Goal: Task Accomplishment & Management: Use online tool/utility

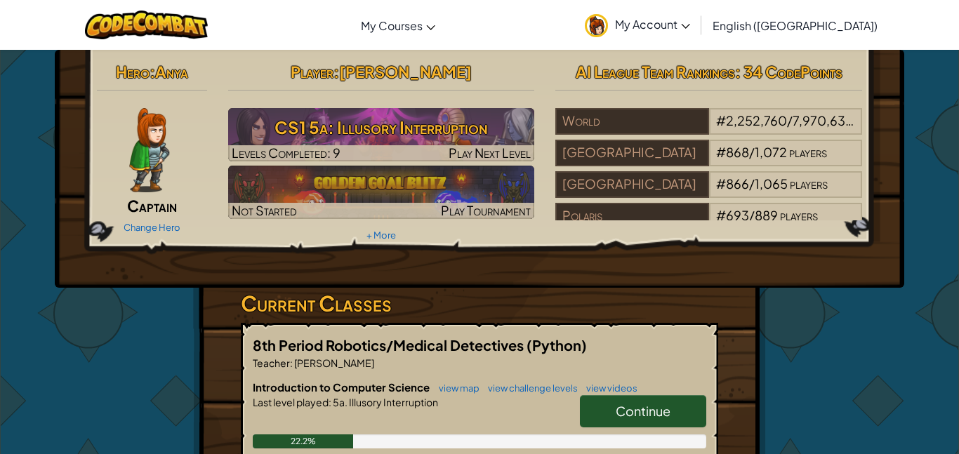
scroll to position [3, 0]
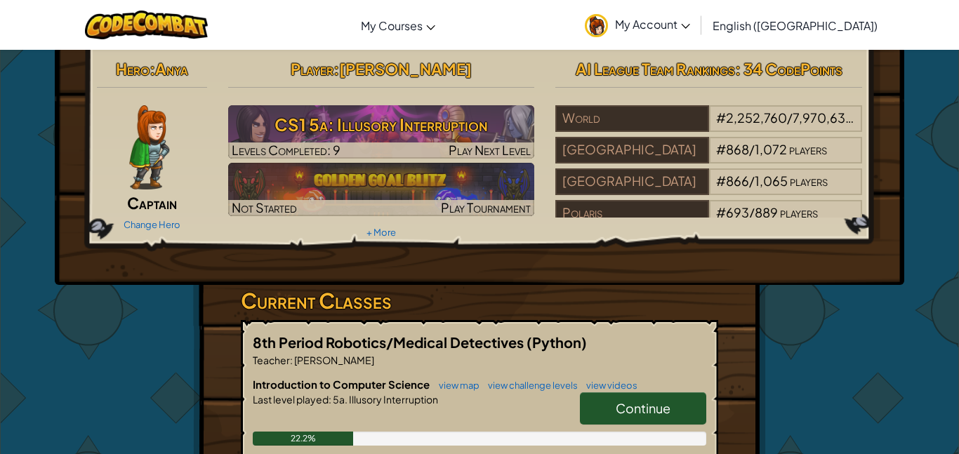
click at [645, 411] on span "Continue" at bounding box center [643, 408] width 55 height 16
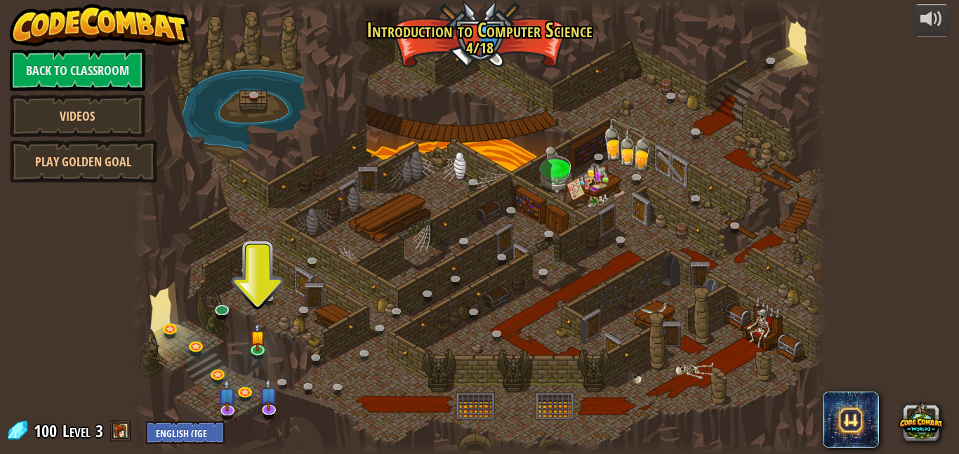
click at [217, 364] on div at bounding box center [479, 227] width 695 height 454
click at [259, 340] on img at bounding box center [257, 330] width 16 height 38
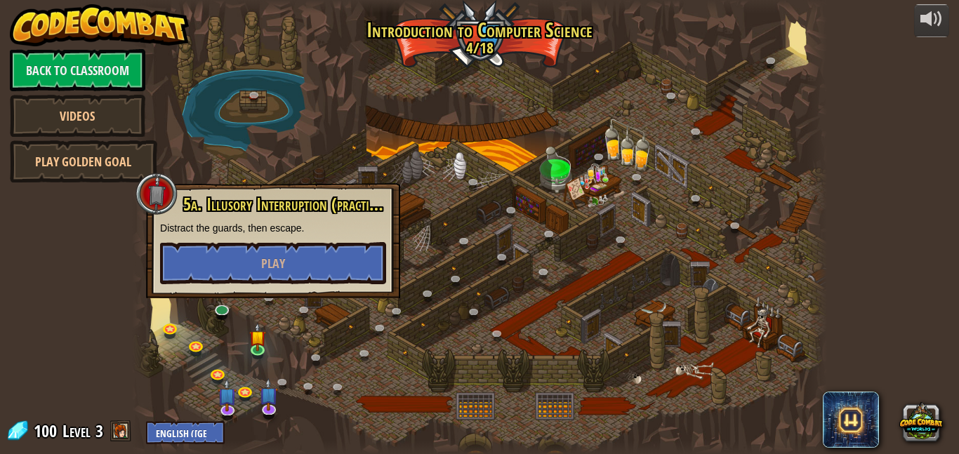
click at [291, 299] on div at bounding box center [479, 227] width 695 height 454
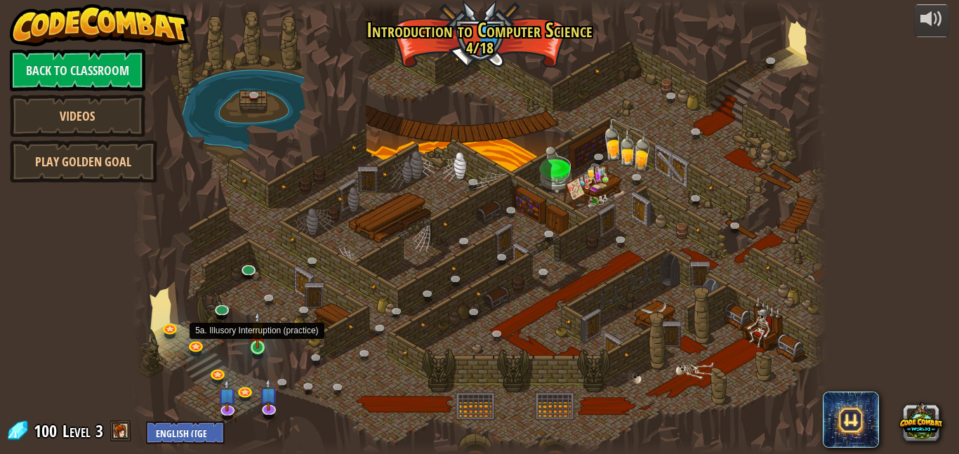
click at [258, 339] on img at bounding box center [257, 330] width 16 height 38
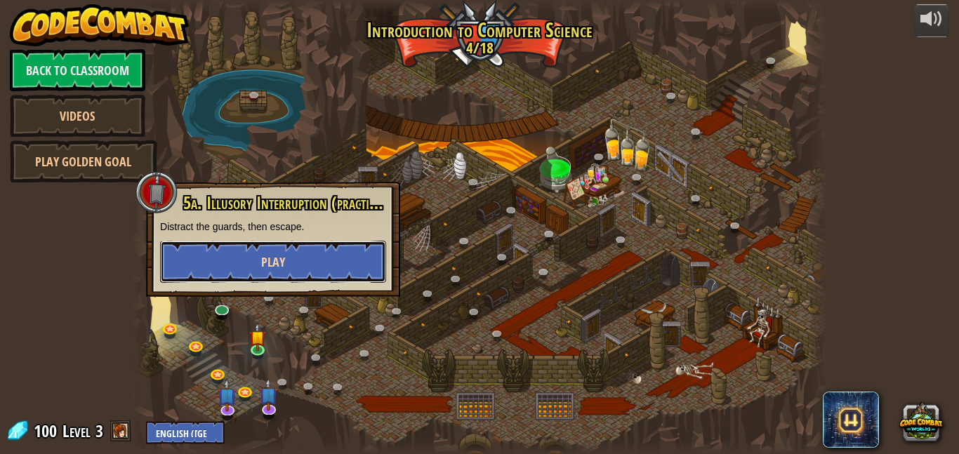
click at [256, 252] on button "Play" at bounding box center [273, 262] width 226 height 42
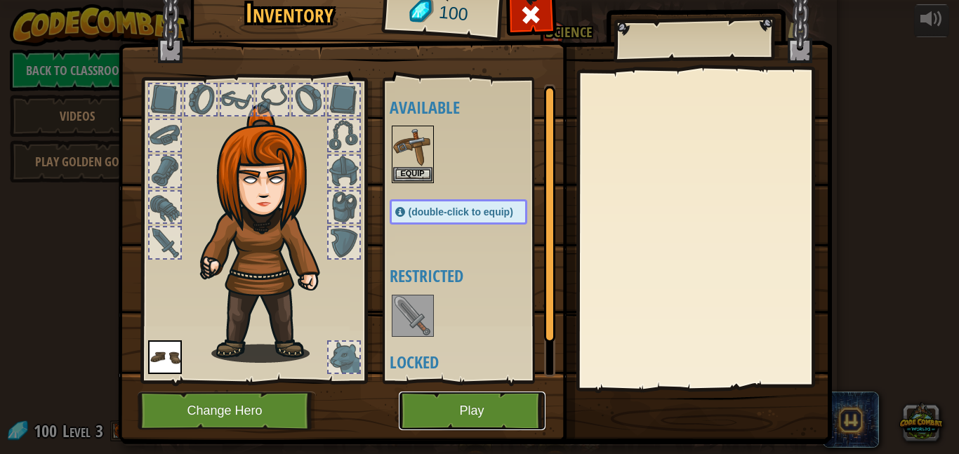
click at [431, 411] on button "Play" at bounding box center [472, 411] width 147 height 39
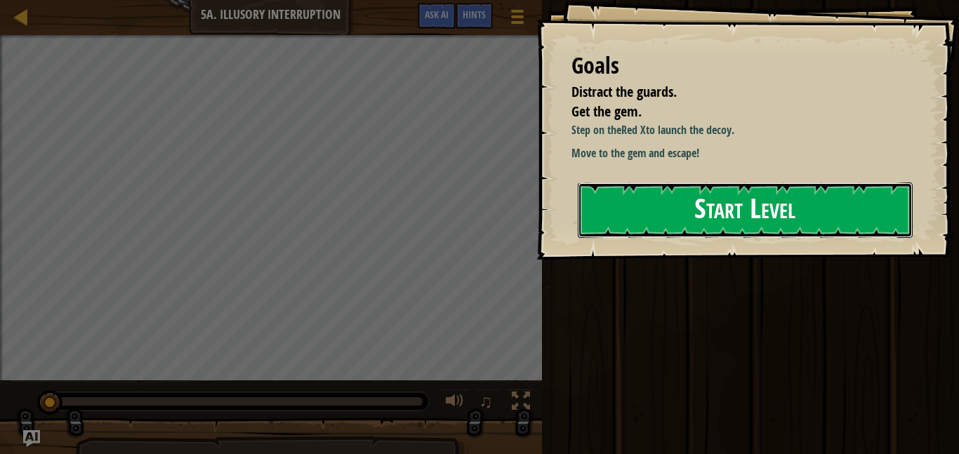
click at [764, 204] on button "Start Level" at bounding box center [745, 209] width 335 height 55
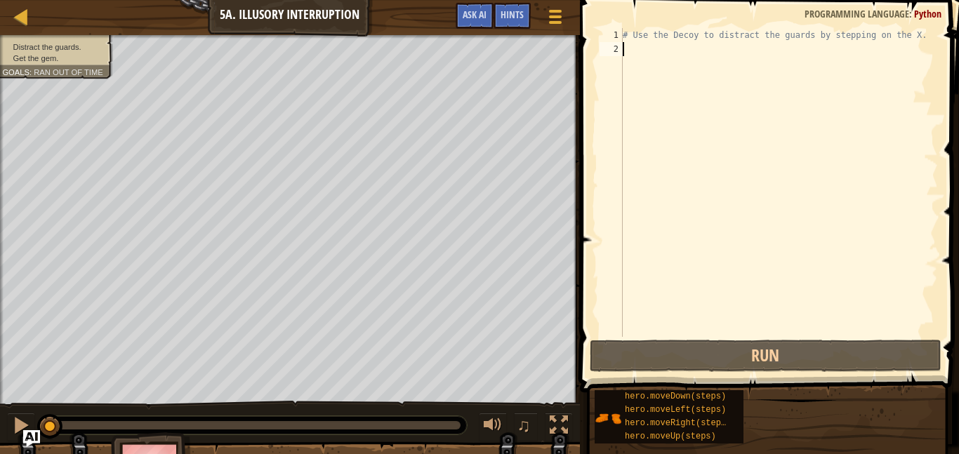
click at [767, 337] on div "1 2 # Use the Decoy to distract the guards by stepping on the X. הההההההההההההה…" at bounding box center [767, 224] width 383 height 434
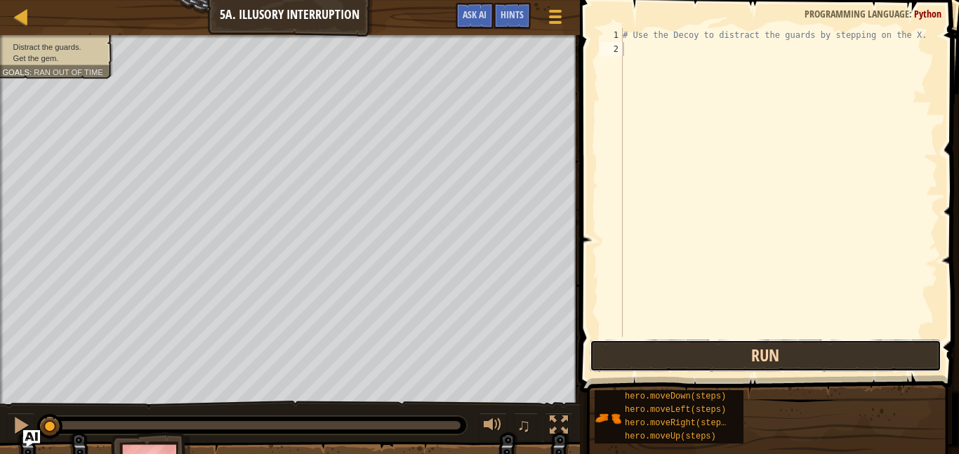
click at [775, 349] on button "Run" at bounding box center [766, 356] width 352 height 32
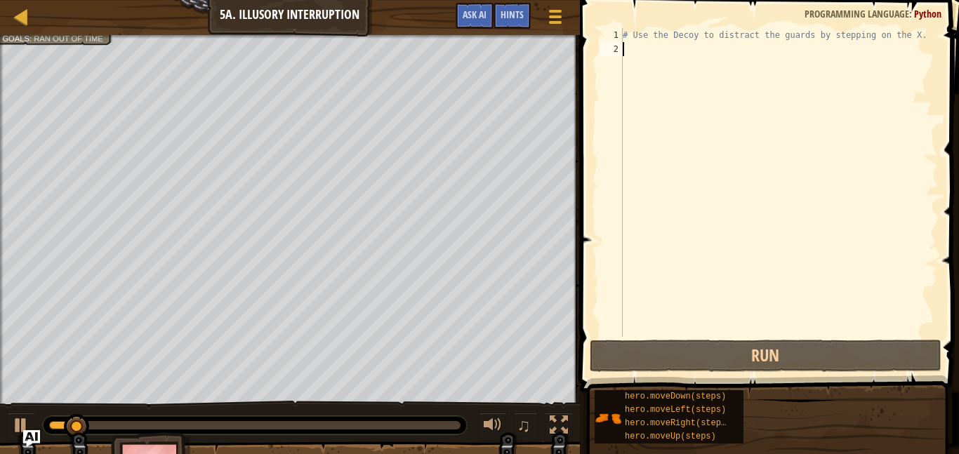
type textarea "mo"
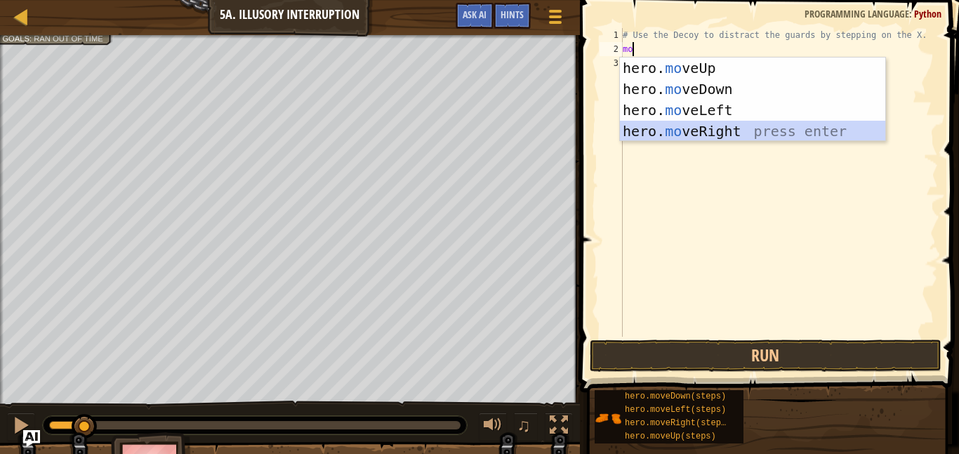
click at [745, 132] on div "hero. mo veUp press enter hero. mo veDown press enter hero. mo veLeft press ent…" at bounding box center [752, 121] width 265 height 126
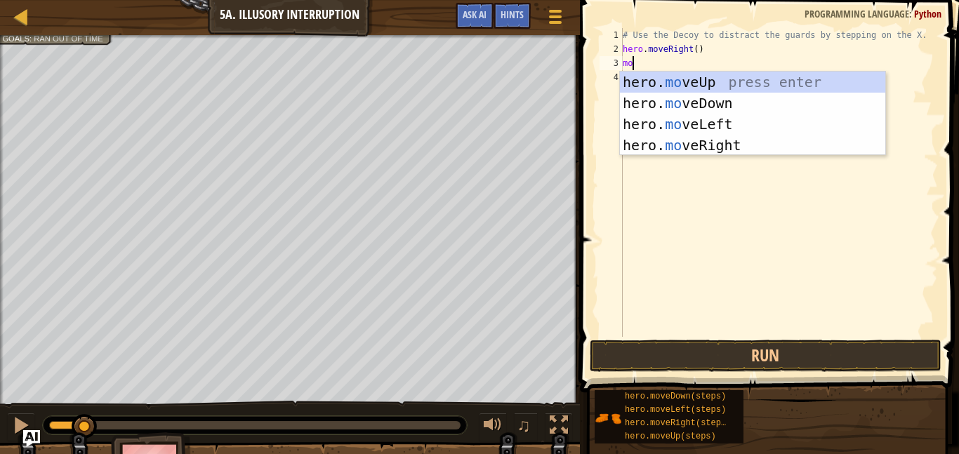
type textarea "mov"
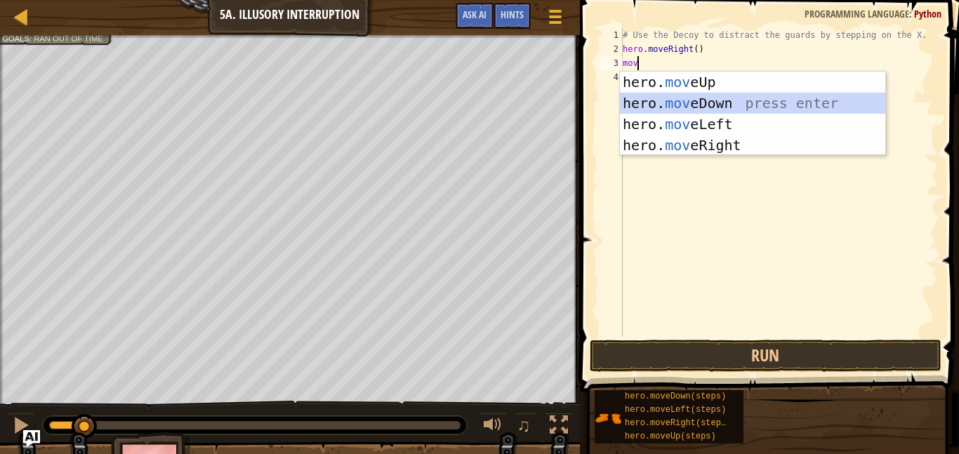
click at [703, 106] on div "hero. mov eUp press enter hero. mov eDown press enter hero. mov eLeft press ent…" at bounding box center [752, 135] width 265 height 126
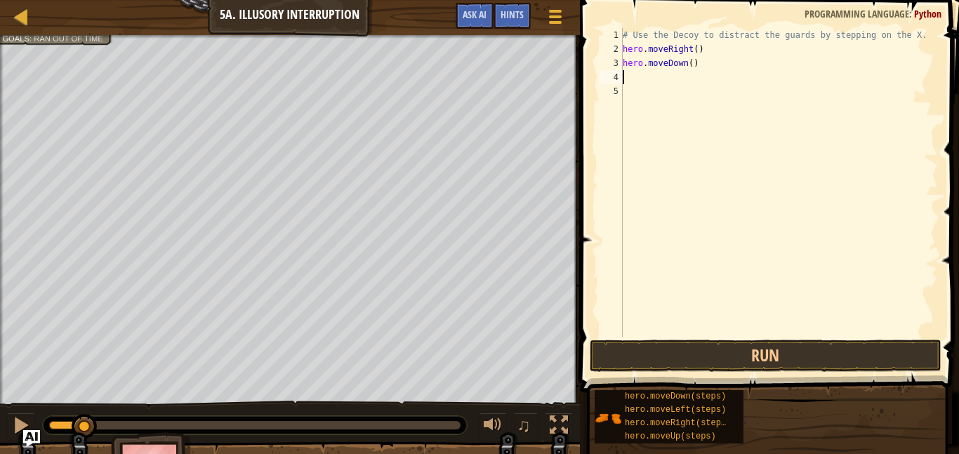
scroll to position [6, 0]
click at [693, 62] on div "# Use the Decoy to distract the guards by stepping on the X. hero . moveRight (…" at bounding box center [779, 196] width 318 height 337
type textarea "hero.moveDown(2)"
click at [839, 343] on button "Run" at bounding box center [766, 356] width 352 height 32
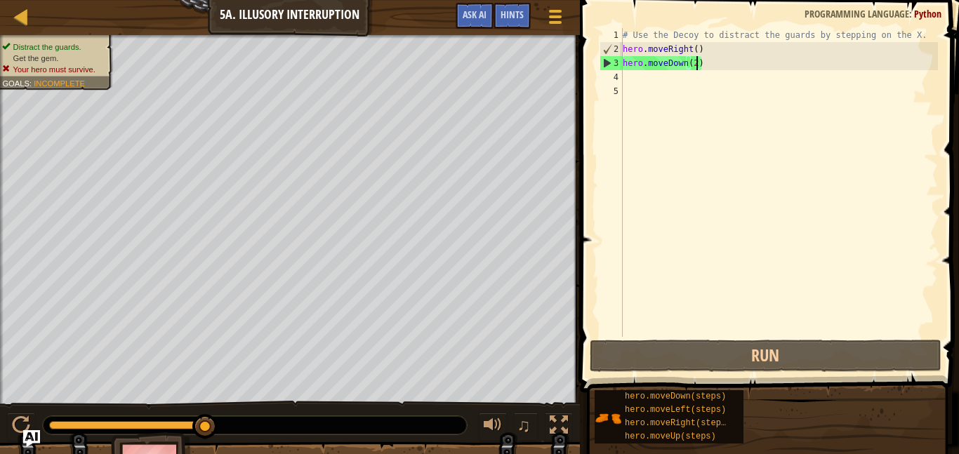
click at [669, 92] on div "# Use the Decoy to distract the guards by stepping on the X. hero . moveRight (…" at bounding box center [779, 196] width 318 height 337
click at [659, 83] on div "# Use the Decoy to distract the guards by stepping on the X. hero . moveRight (…" at bounding box center [779, 196] width 318 height 337
type textarea "mo"
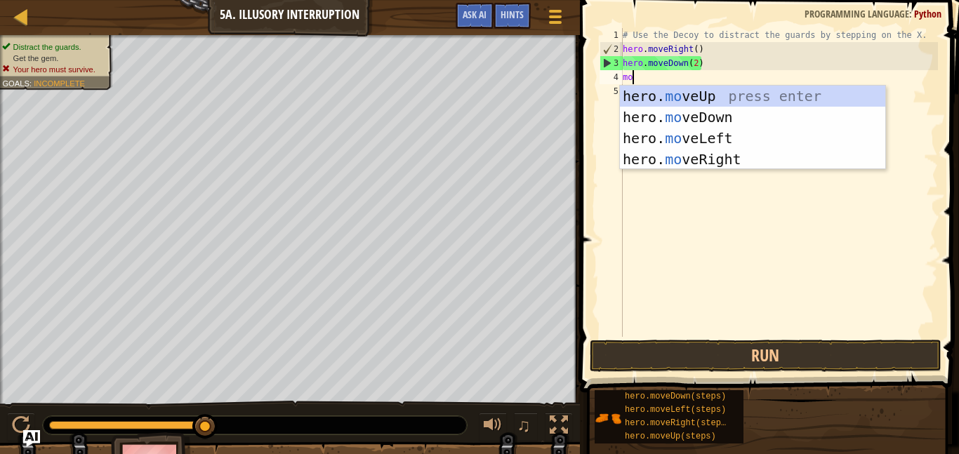
scroll to position [6, 1]
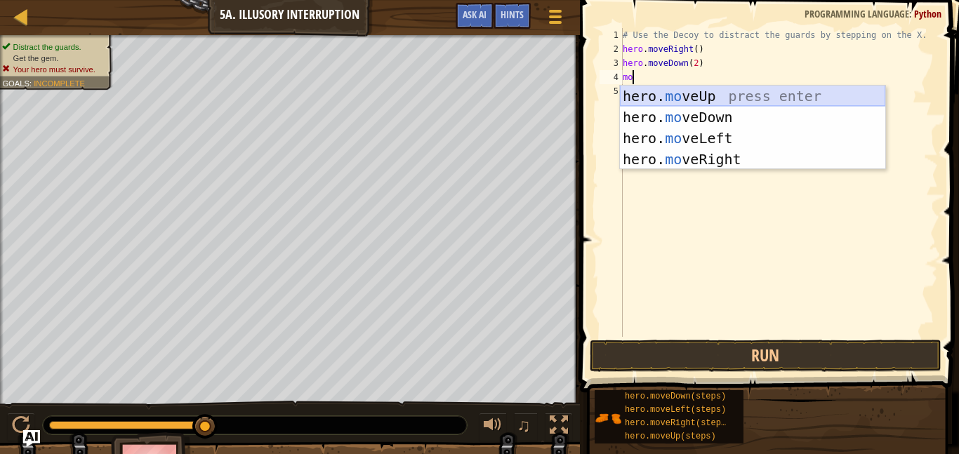
click at [693, 100] on div "hero. mo veUp press enter hero. mo veDown press enter hero. mo veLeft press ent…" at bounding box center [752, 149] width 265 height 126
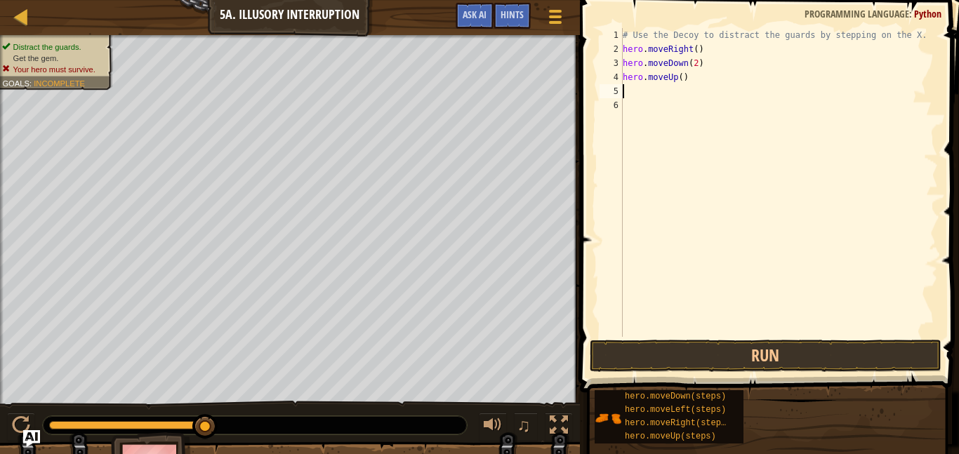
click at [682, 83] on div "# Use the Decoy to distract the guards by stepping on the X. hero . moveRight (…" at bounding box center [779, 196] width 318 height 337
type textarea "hero.moveUp(2)"
click at [660, 87] on div "# Use the Decoy to distract the guards by stepping on the X. hero . moveRight (…" at bounding box center [779, 196] width 318 height 337
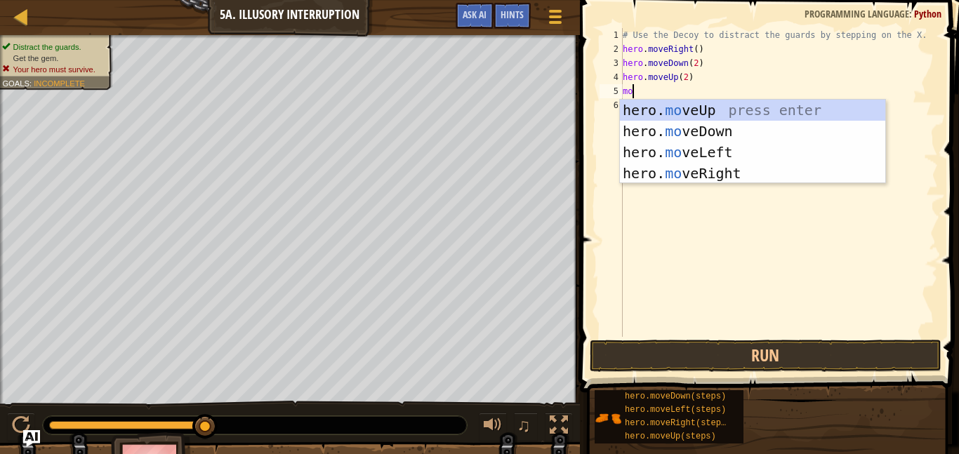
type textarea "mov"
click at [719, 164] on div "hero. mov eUp press enter hero. mov eDown press enter hero. mov eLeft press ent…" at bounding box center [752, 163] width 265 height 126
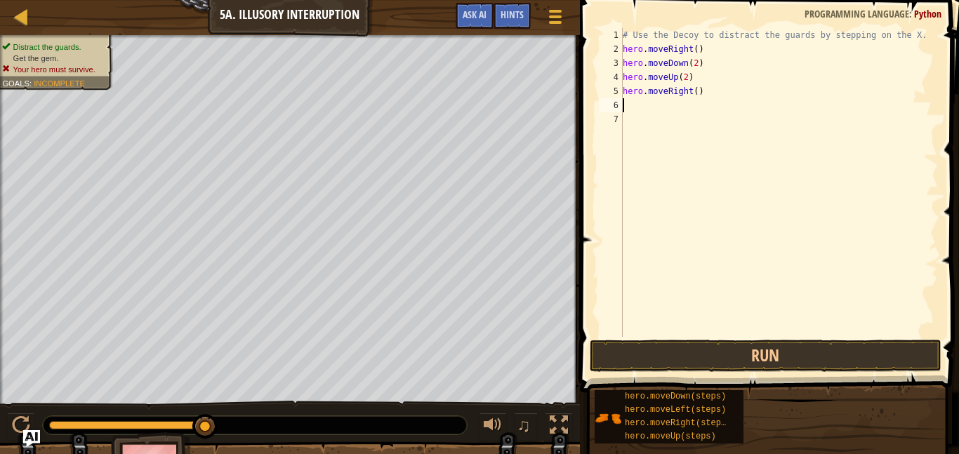
click at [697, 93] on div "# Use the Decoy to distract the guards by stepping on the X. hero . moveRight (…" at bounding box center [779, 196] width 318 height 337
type textarea "hero.moveRight(3)"
click at [750, 346] on button "Run" at bounding box center [766, 356] width 352 height 32
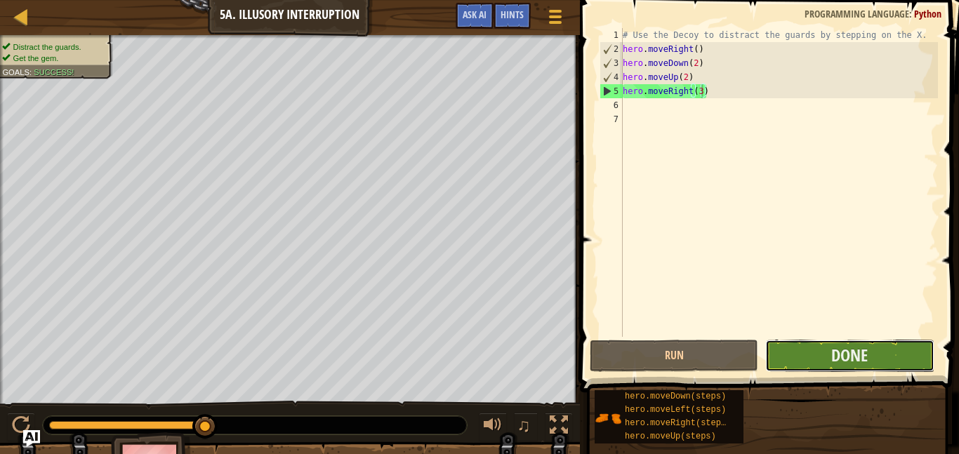
click at [893, 357] on button "Done" at bounding box center [849, 356] width 168 height 32
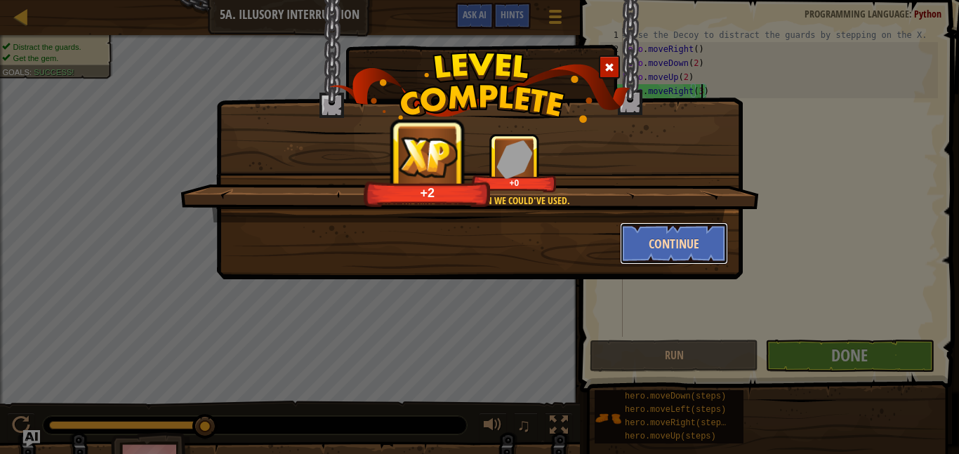
click at [679, 233] on button "Continue" at bounding box center [674, 243] width 109 height 42
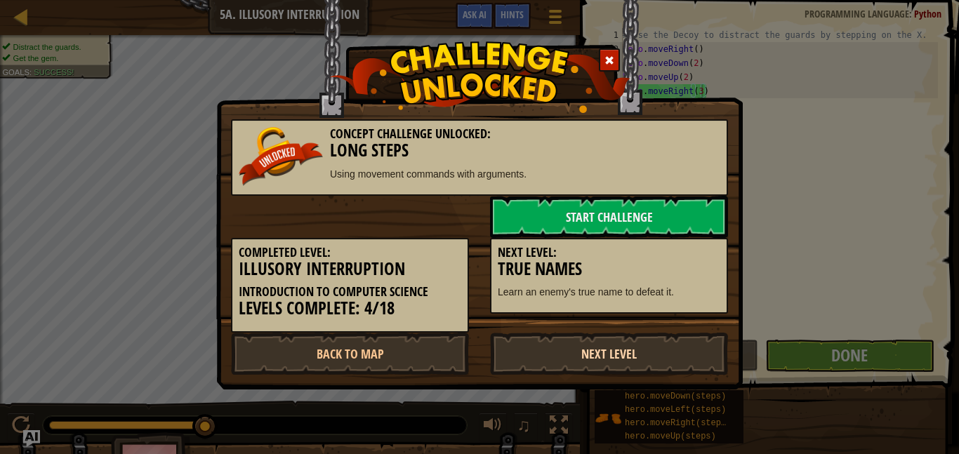
click at [586, 370] on link "Next Level" at bounding box center [609, 354] width 238 height 42
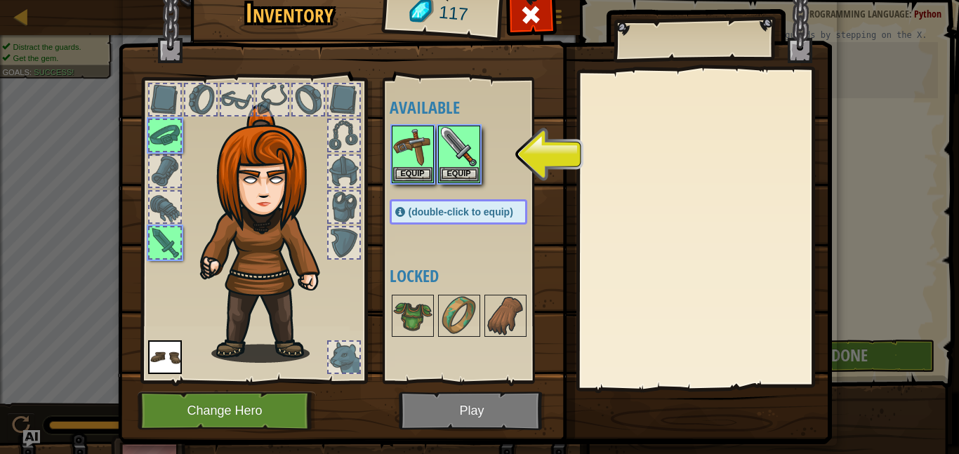
click at [474, 427] on img at bounding box center [475, 190] width 714 height 510
click at [457, 397] on img at bounding box center [475, 190] width 714 height 510
click at [465, 178] on button "Equip" at bounding box center [458, 173] width 39 height 15
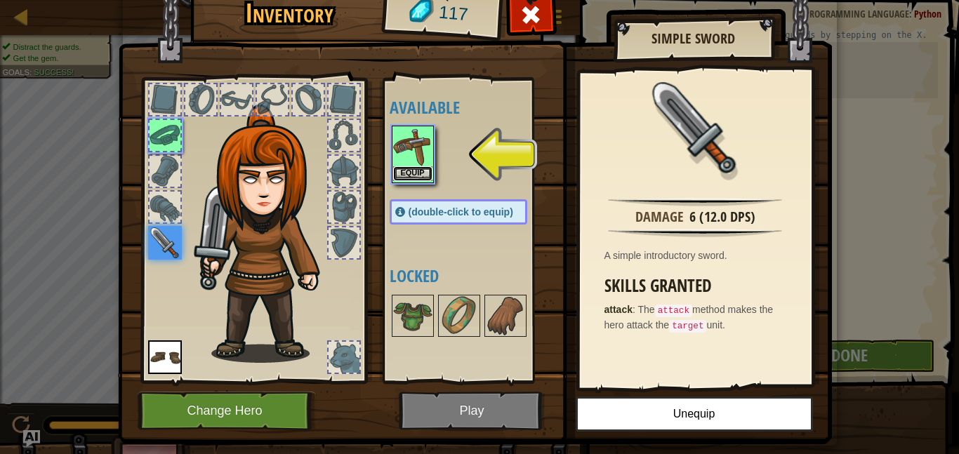
click at [416, 174] on button "Equip" at bounding box center [412, 173] width 39 height 15
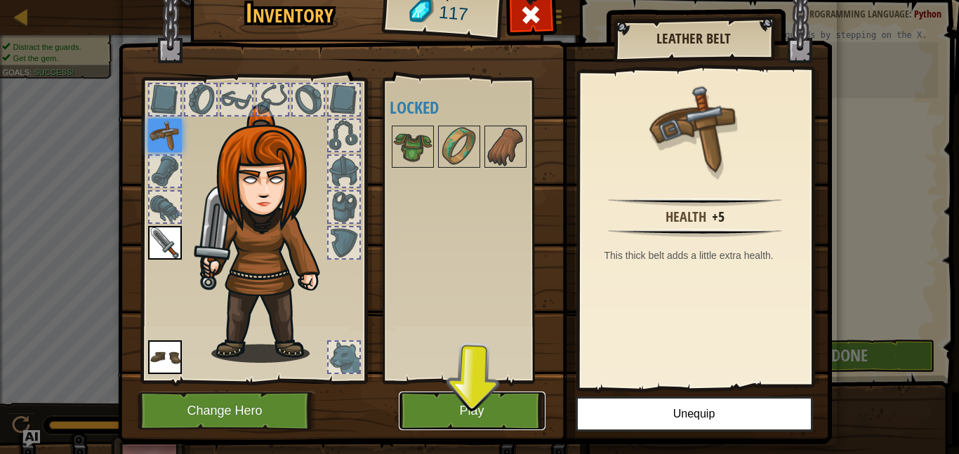
click at [500, 408] on button "Play" at bounding box center [472, 411] width 147 height 39
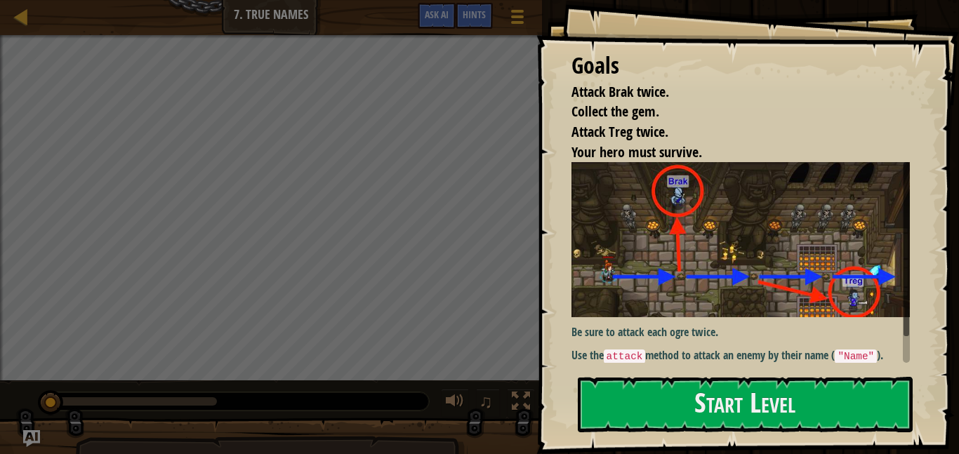
scroll to position [31, 0]
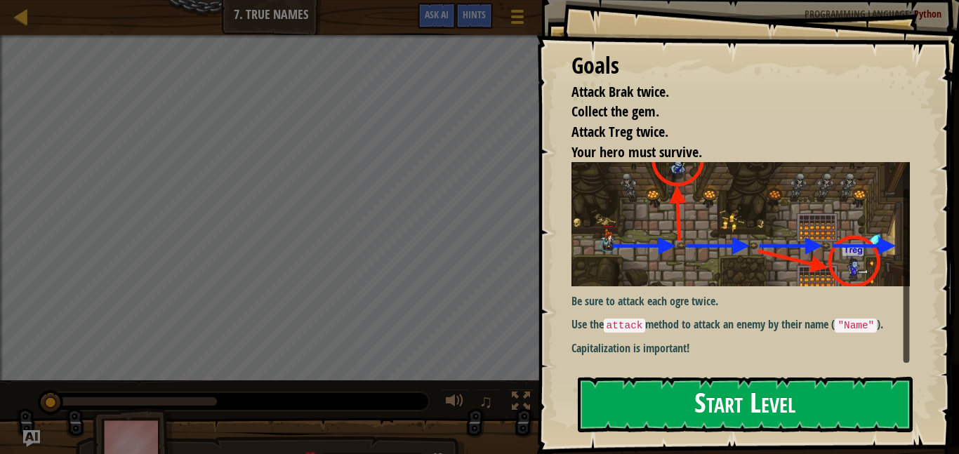
click at [708, 416] on button "Start Level" at bounding box center [745, 404] width 335 height 55
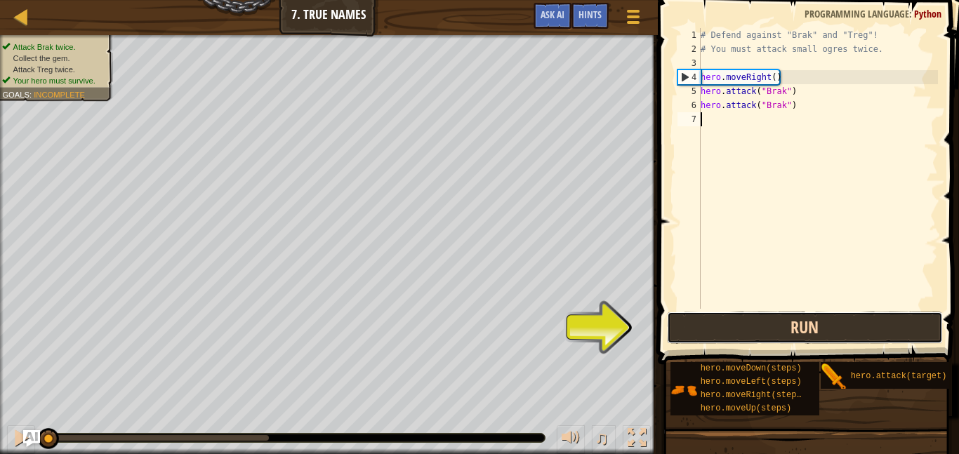
click at [860, 327] on button "Run" at bounding box center [805, 328] width 276 height 32
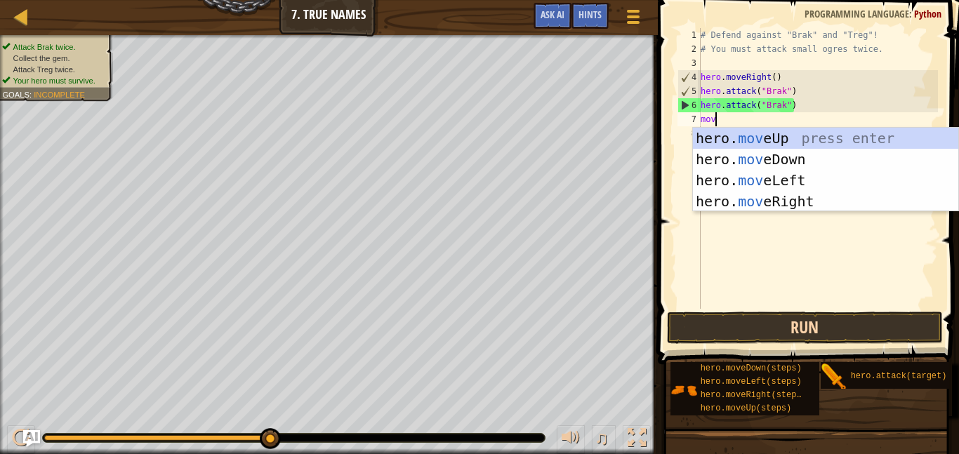
type textarea "move"
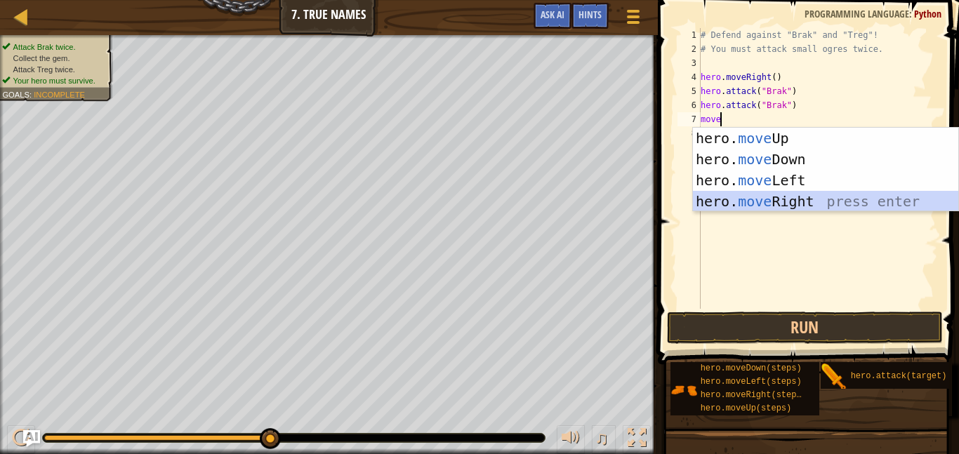
click at [857, 200] on div "hero. move Up press enter hero. move Down press enter hero. move Left press ent…" at bounding box center [825, 191] width 265 height 126
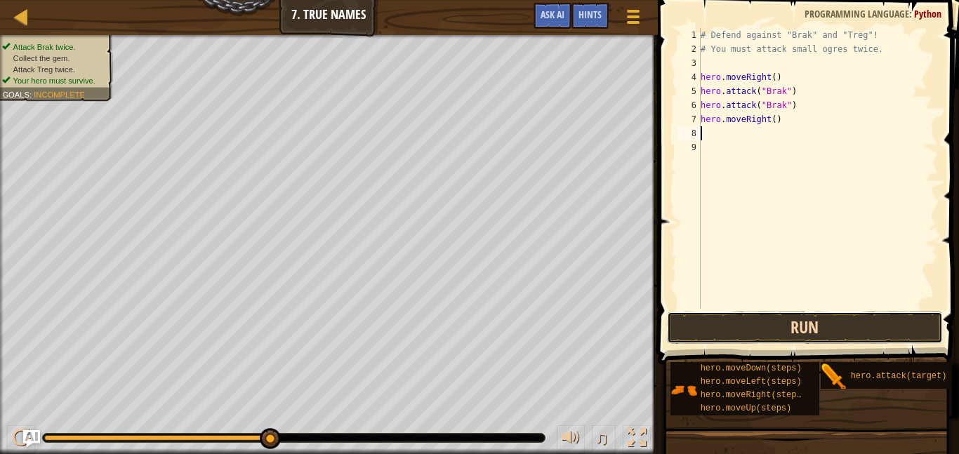
click at [792, 330] on button "Run" at bounding box center [805, 328] width 276 height 32
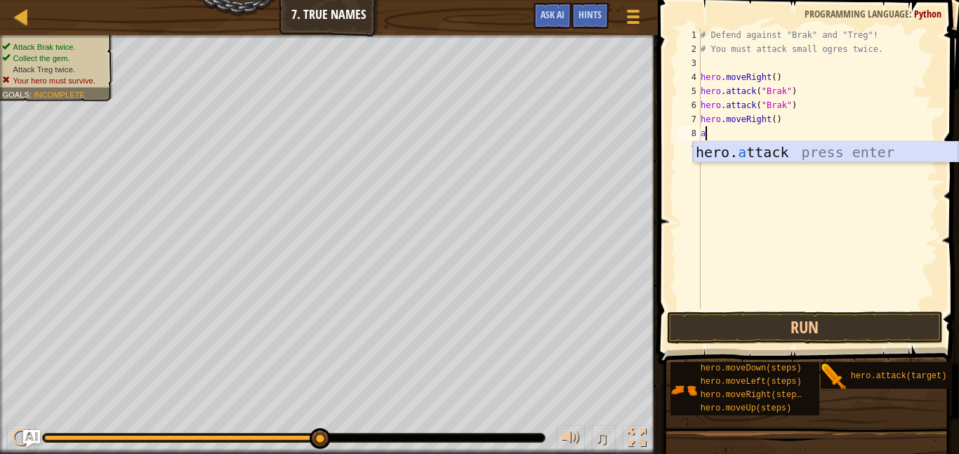
click at [771, 159] on div "hero. a ttack press enter" at bounding box center [825, 173] width 265 height 63
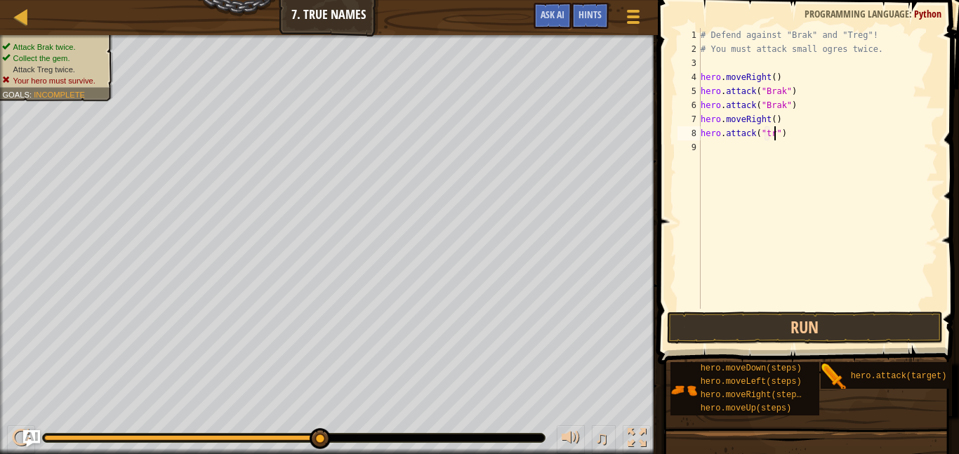
scroll to position [6, 12]
type textarea "hero.attack("treg")"
click at [731, 147] on div "# Defend against "Brak" and "Treg"! # You must attack small ogres twice. hero .…" at bounding box center [818, 182] width 240 height 309
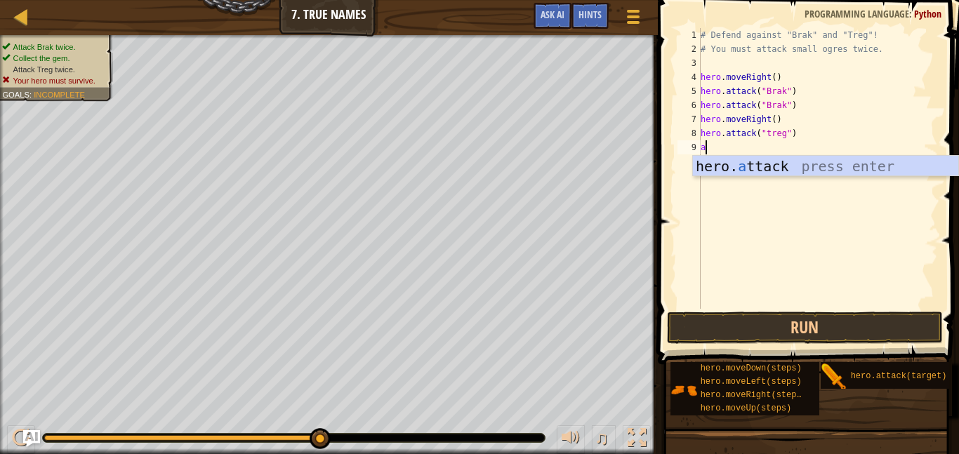
scroll to position [6, 1]
click at [782, 166] on div "hero. at tack press enter" at bounding box center [825, 187] width 265 height 63
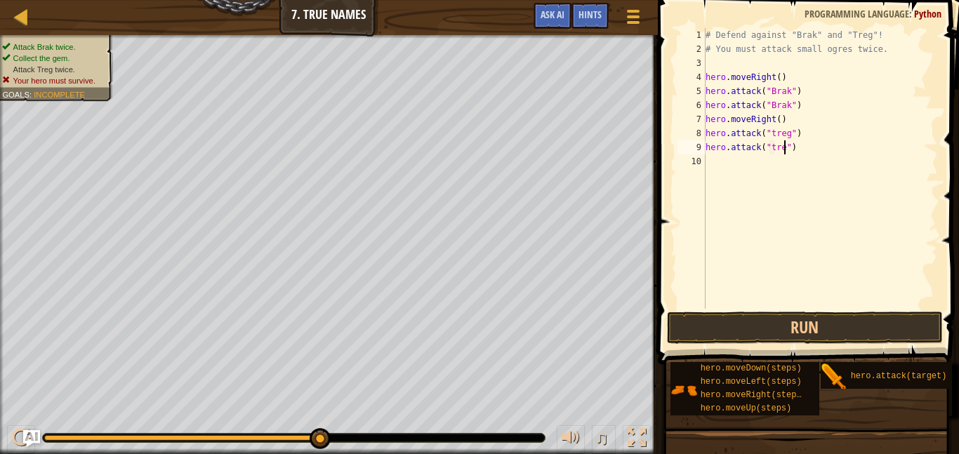
type textarea "hero.attack("treg")"
click at [728, 165] on div "# Defend against "Brak" and "Treg"! # You must attack small ogres twice. hero .…" at bounding box center [820, 182] width 235 height 309
click at [813, 326] on button "Run" at bounding box center [805, 328] width 276 height 32
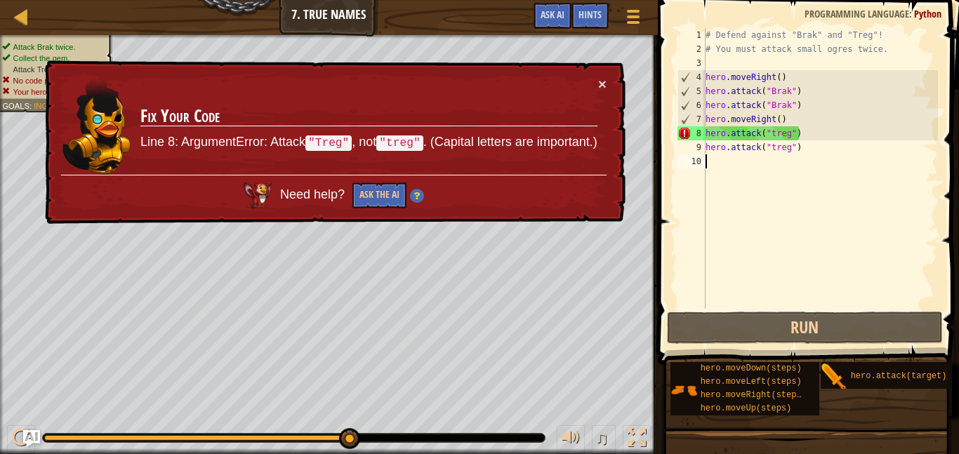
click at [774, 133] on div "# Defend against "Brak" and "Treg"! # You must attack small ogres twice. hero .…" at bounding box center [820, 182] width 235 height 309
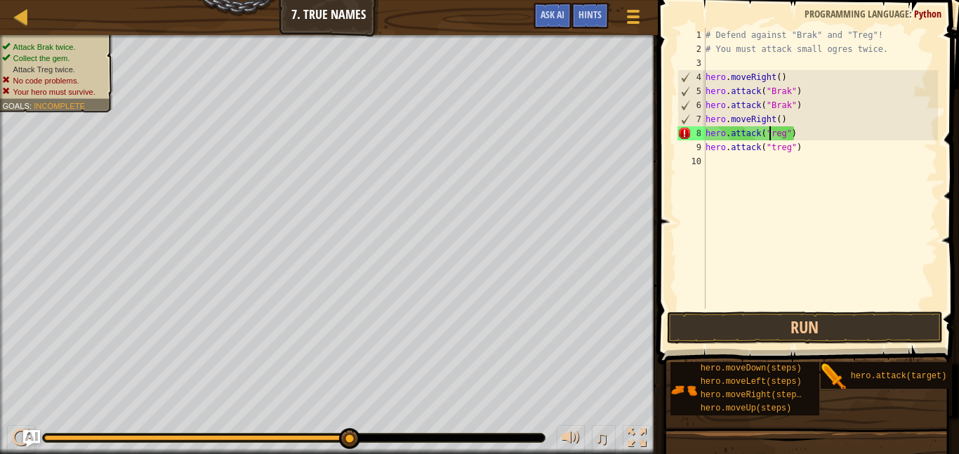
scroll to position [6, 10]
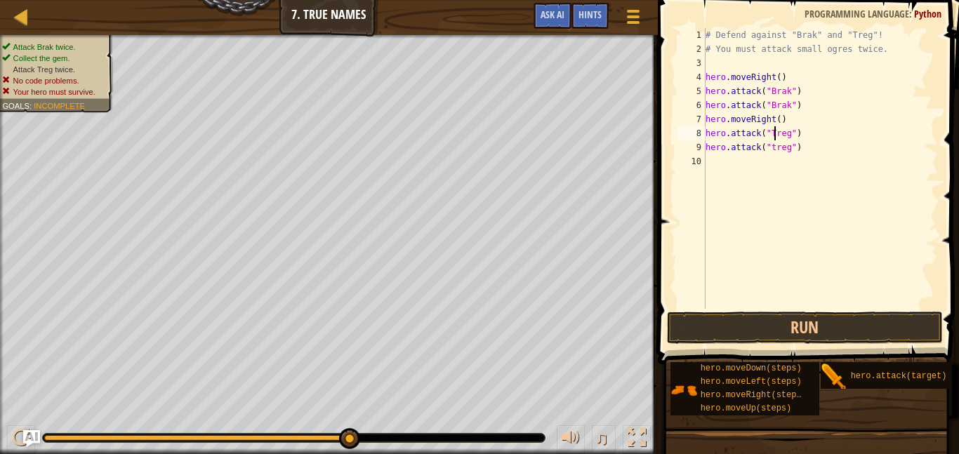
click at [773, 149] on div "# Defend against "Brak" and "Treg"! # You must attack small ogres twice. hero .…" at bounding box center [820, 182] width 235 height 309
type textarea "hero.attack("Treg")"
click at [846, 321] on button "Run" at bounding box center [805, 328] width 276 height 32
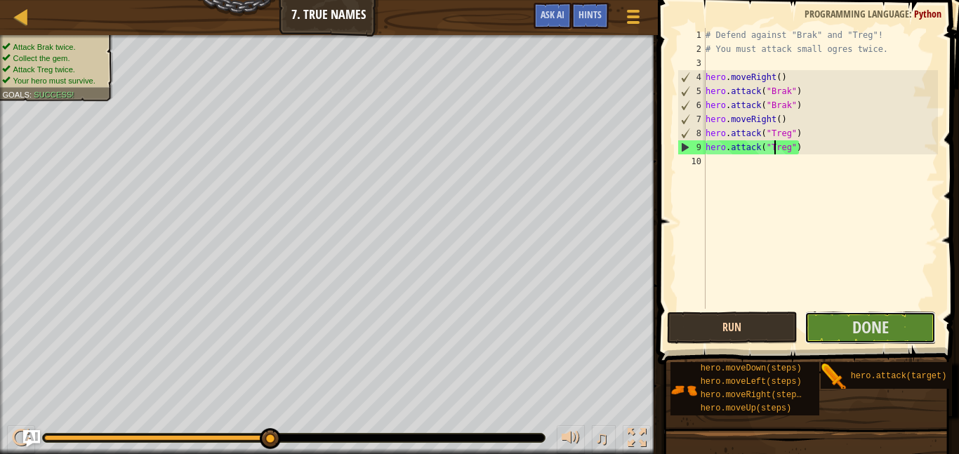
click at [846, 321] on button "Done" at bounding box center [869, 328] width 131 height 32
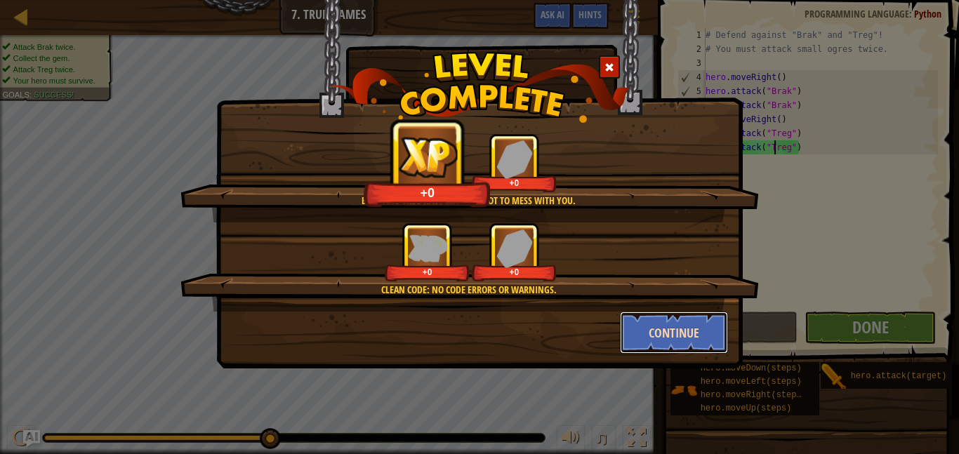
click at [664, 328] on button "Continue" at bounding box center [674, 333] width 109 height 42
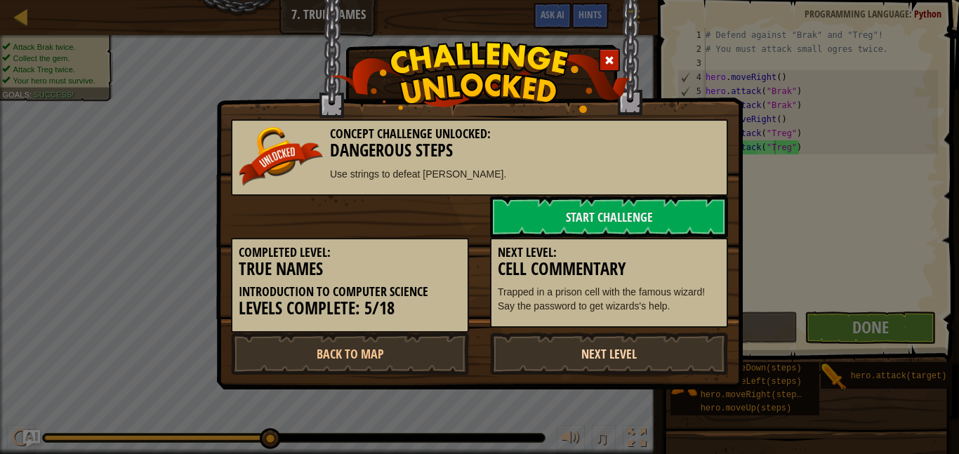
click at [669, 352] on link "Next Level" at bounding box center [609, 354] width 238 height 42
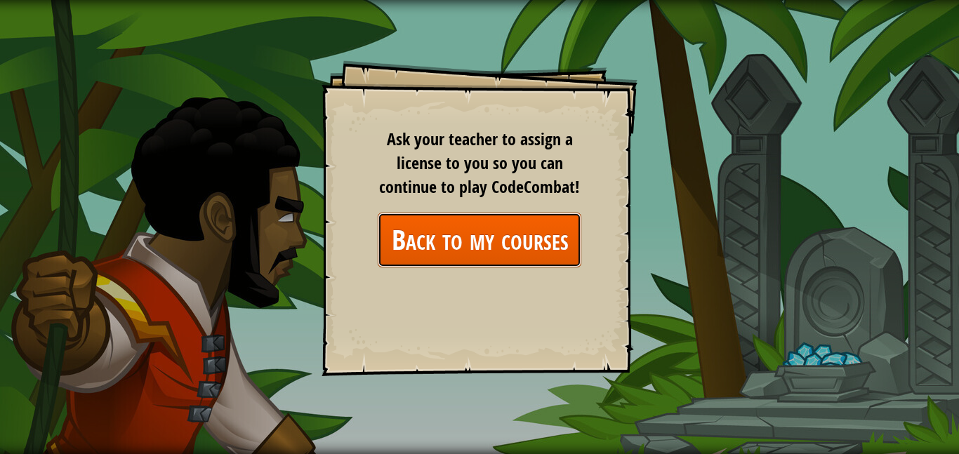
click at [557, 220] on link "Back to my courses" at bounding box center [480, 240] width 204 height 54
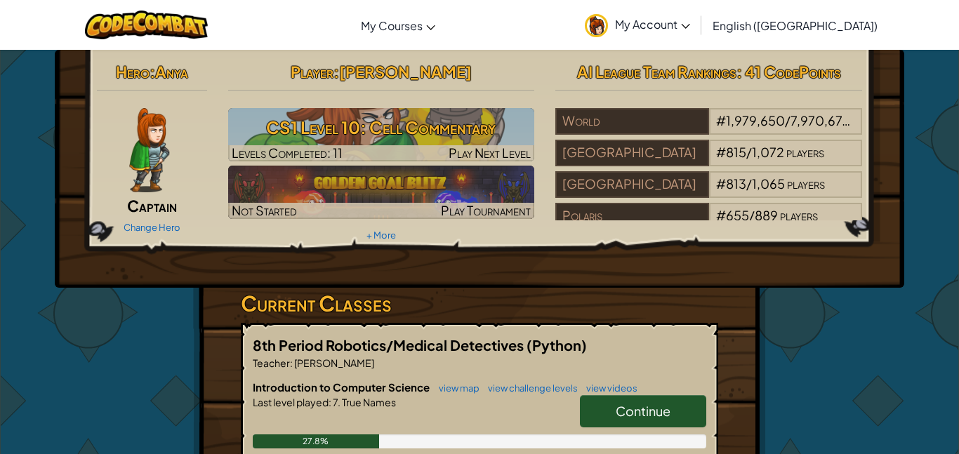
click at [627, 406] on span "Continue" at bounding box center [643, 411] width 55 height 16
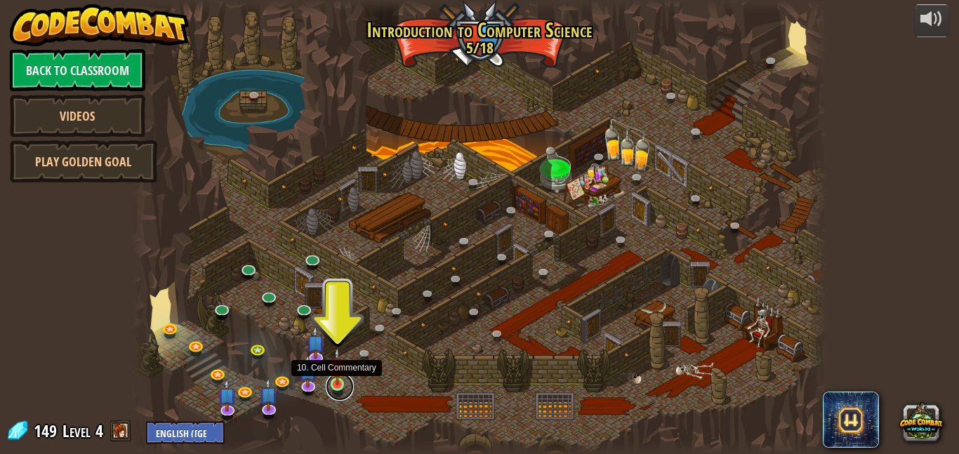
click at [340, 388] on link at bounding box center [340, 387] width 28 height 28
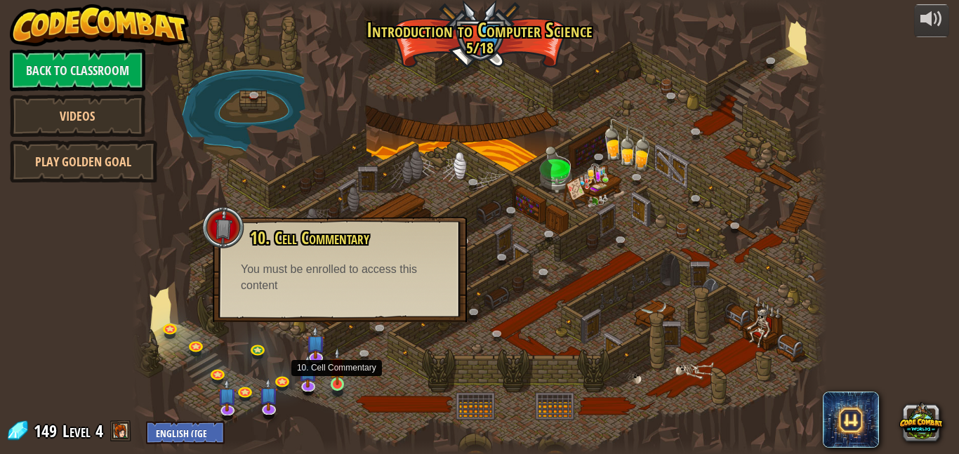
click at [338, 375] on img at bounding box center [337, 366] width 16 height 38
